Goal: Information Seeking & Learning: Learn about a topic

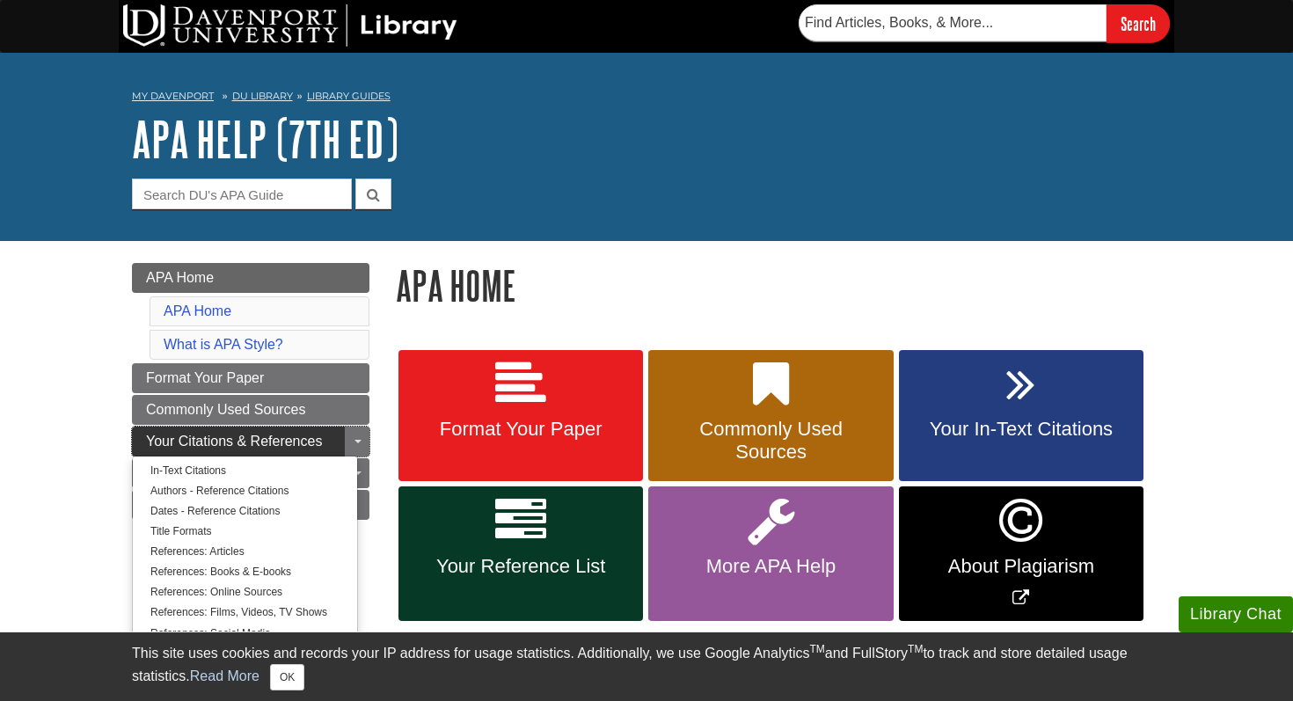
click at [220, 440] on span "Your Citations & References" at bounding box center [234, 440] width 176 height 15
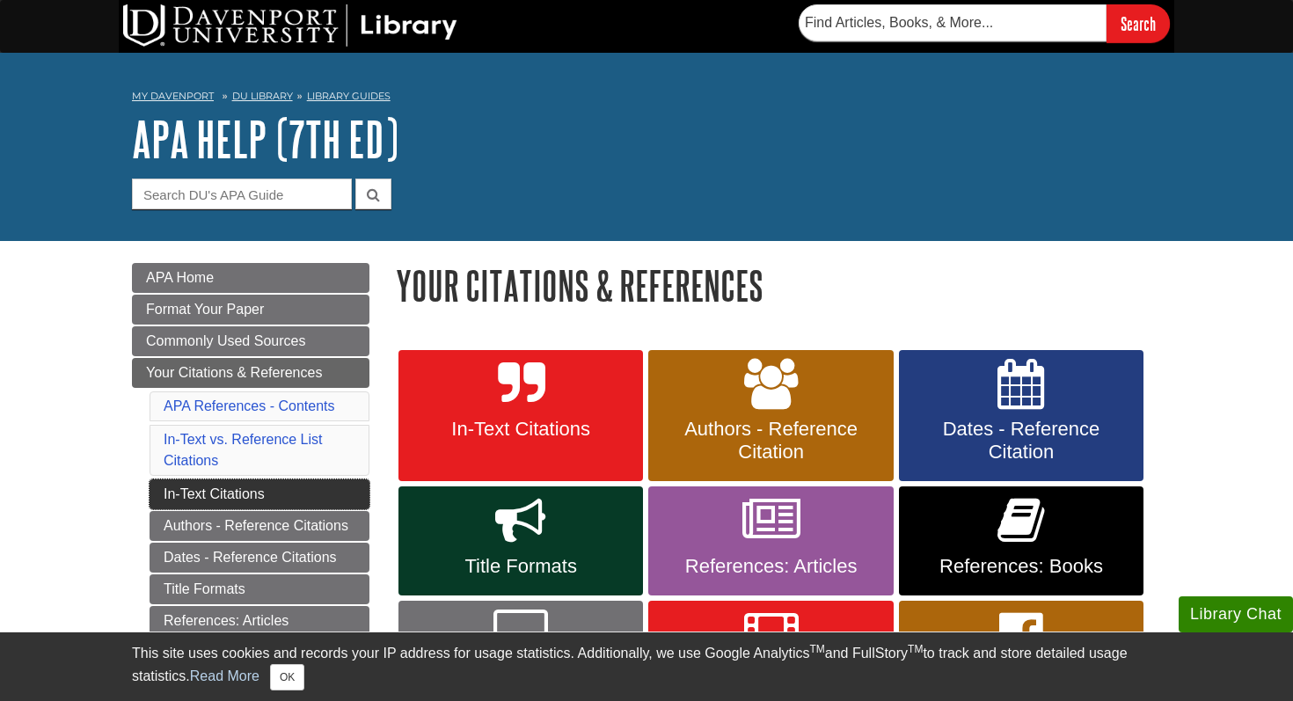
click at [238, 497] on link "In-Text Citations" at bounding box center [259, 494] width 220 height 30
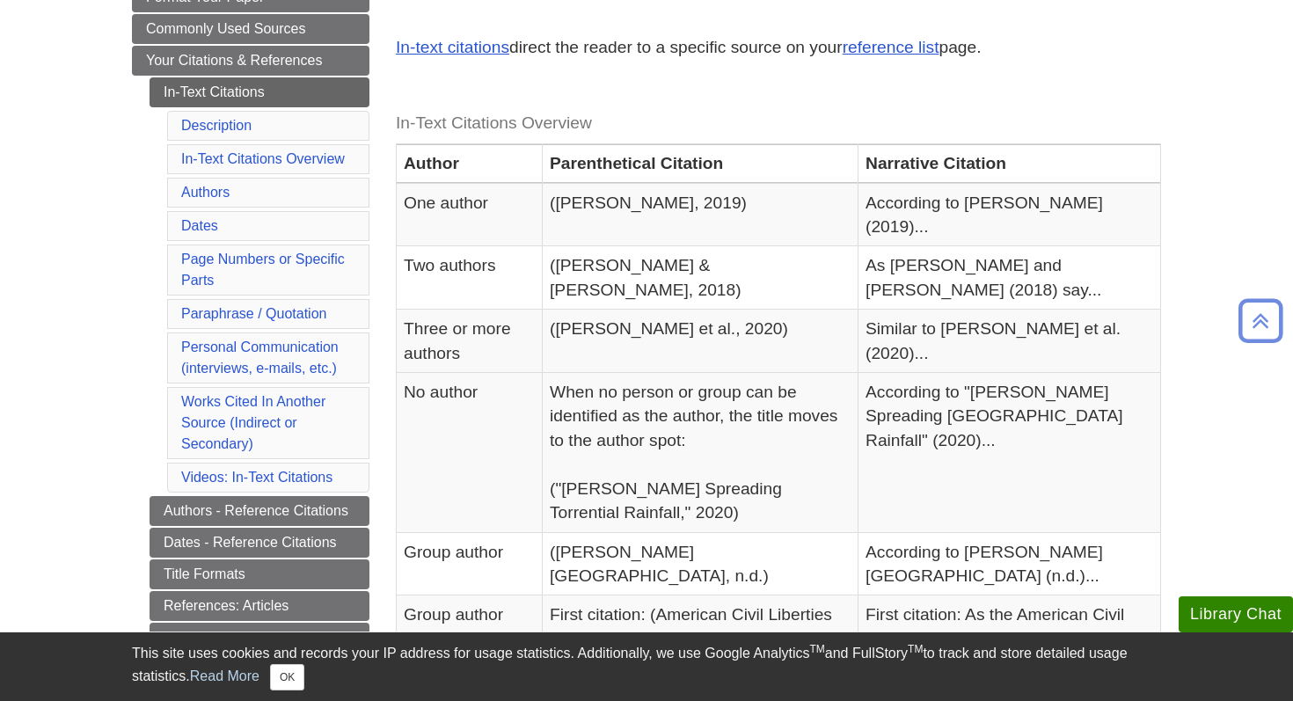
scroll to position [342, 0]
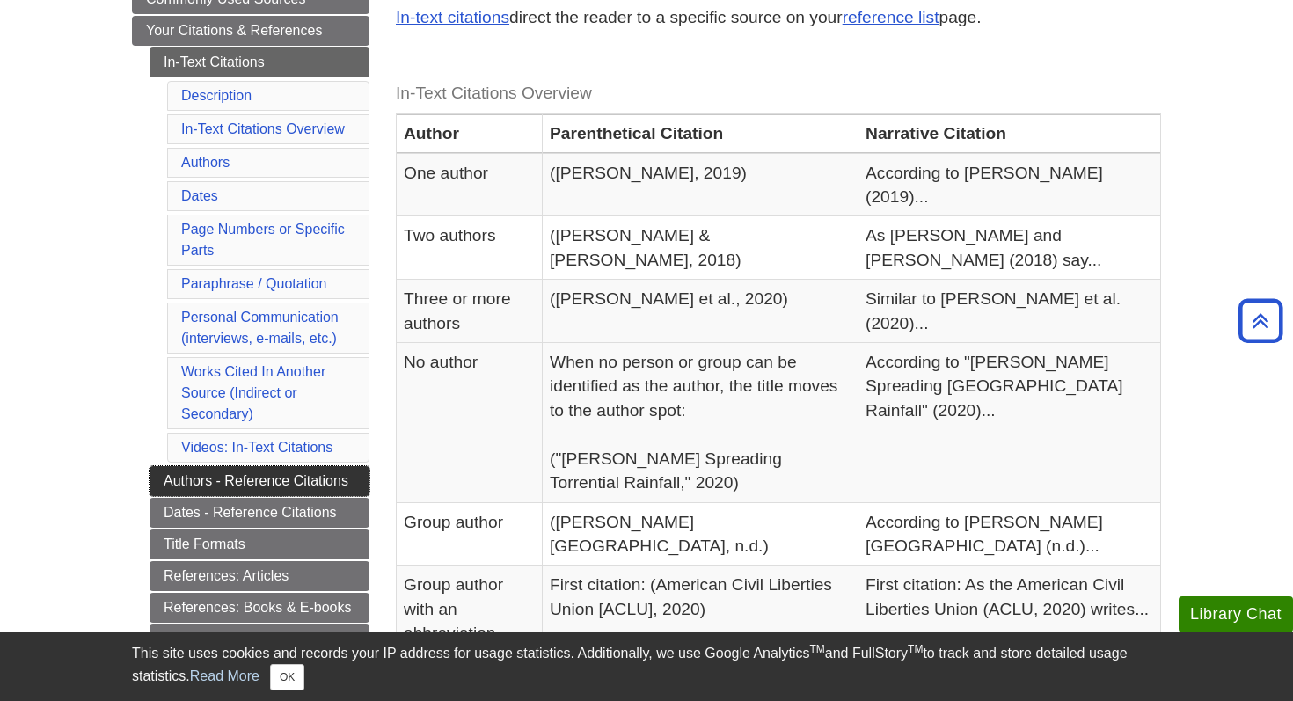
click at [278, 476] on link "Authors - Reference Citations" at bounding box center [259, 481] width 220 height 30
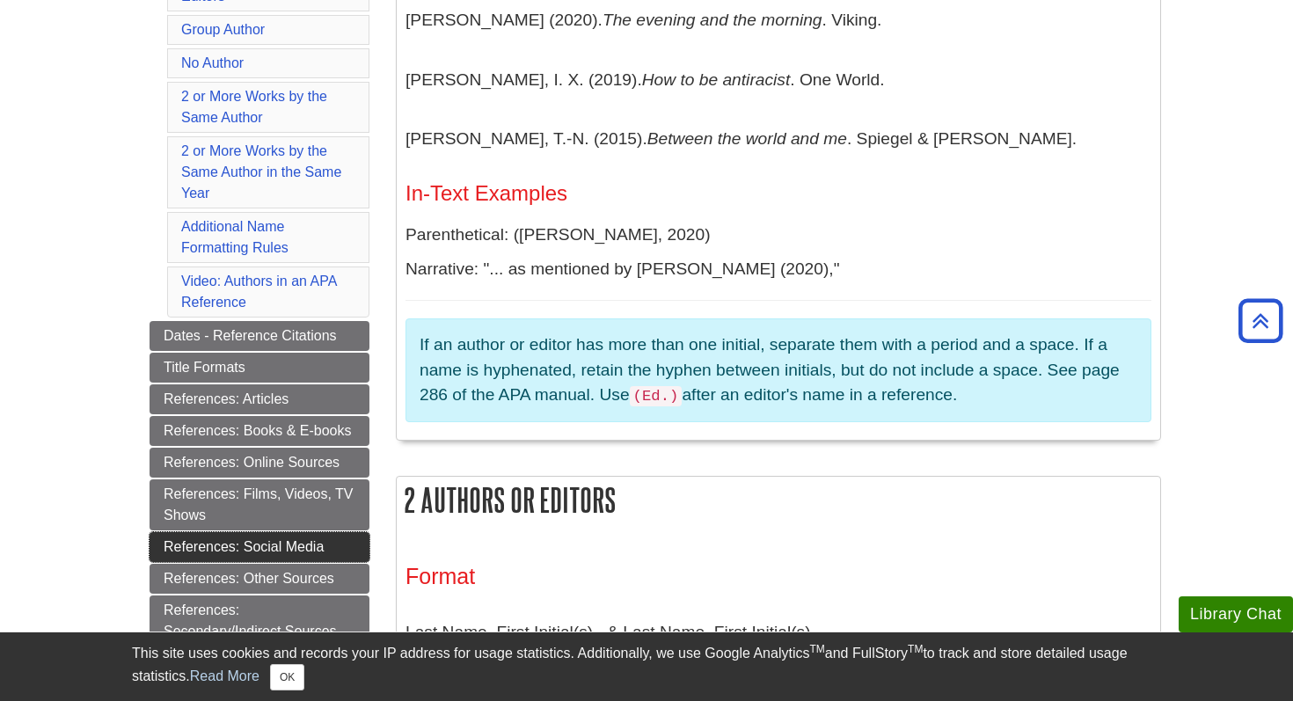
scroll to position [606, 0]
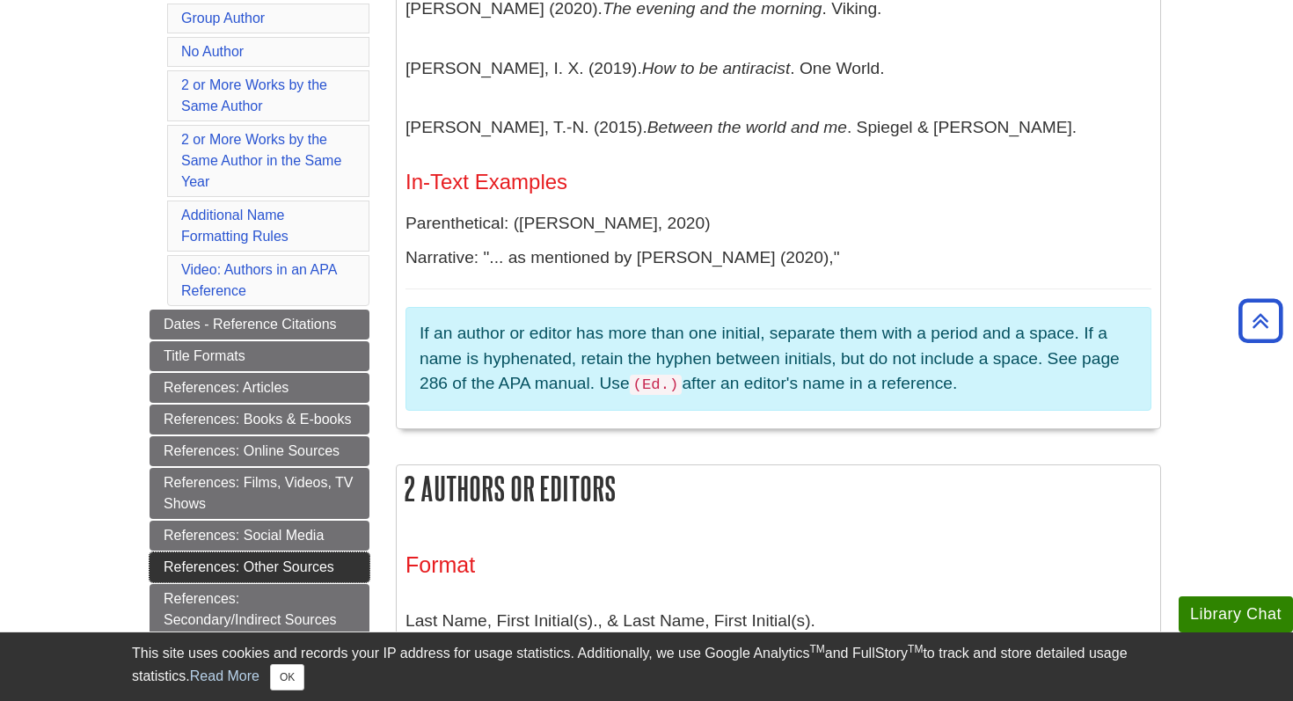
click at [335, 565] on link "References: Other Sources" at bounding box center [259, 567] width 220 height 30
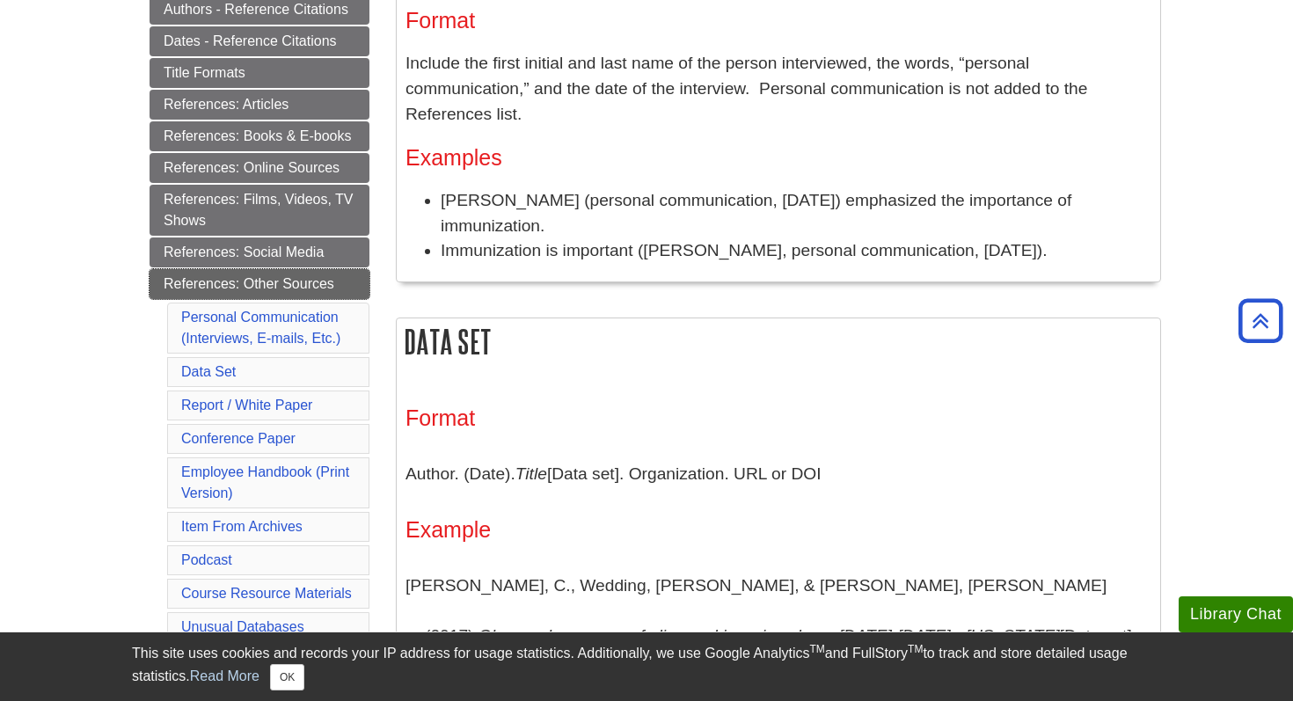
scroll to position [418, 0]
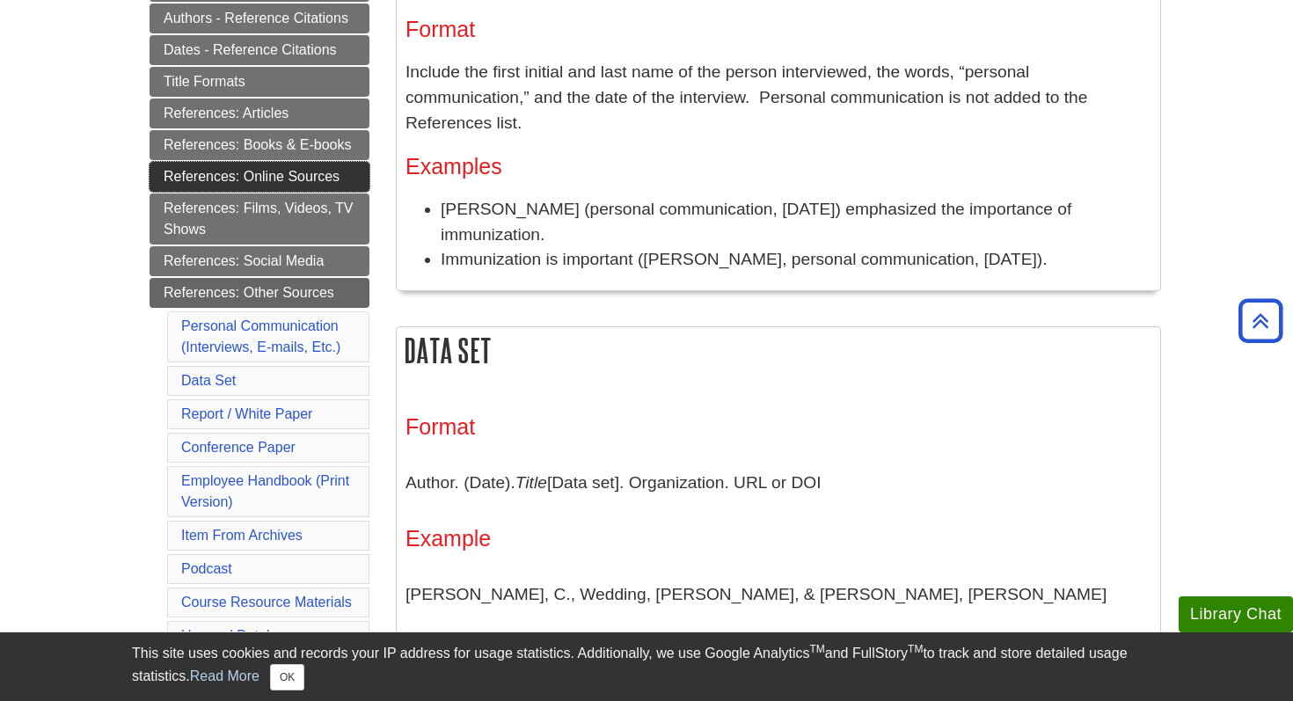
click at [263, 178] on link "References: Online Sources" at bounding box center [259, 177] width 220 height 30
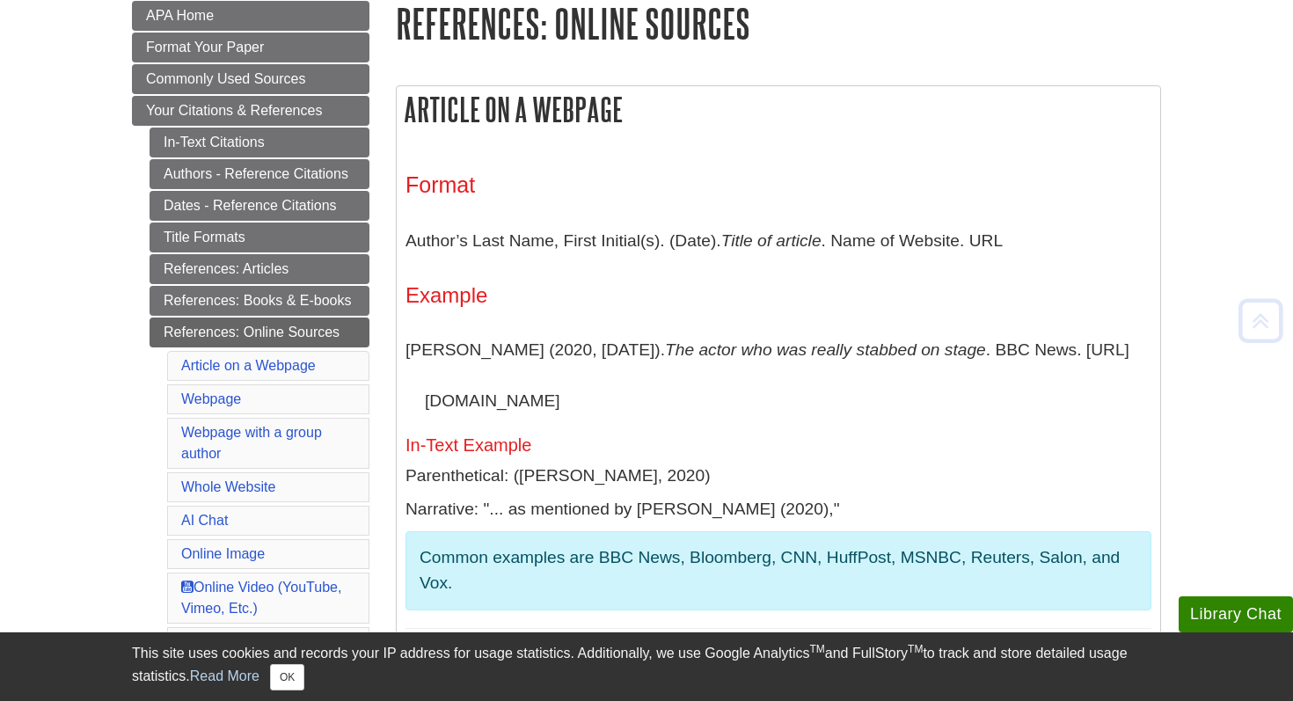
scroll to position [274, 0]
